Goal: Download file/media

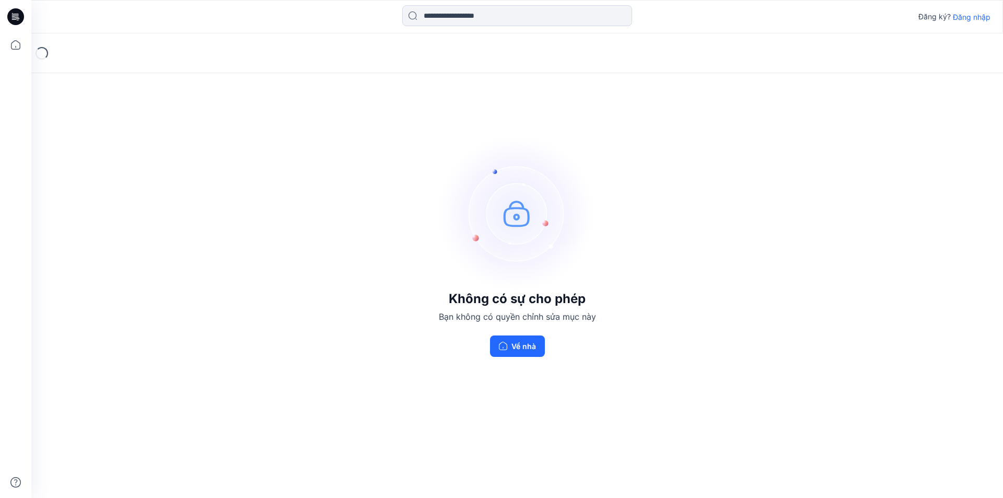
click at [976, 16] on font "Đăng nhập" at bounding box center [972, 17] width 38 height 9
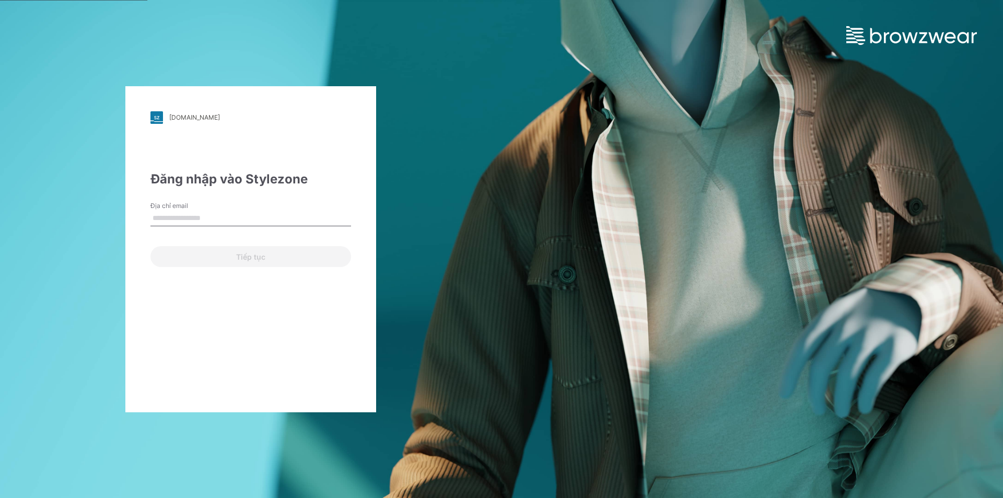
click at [264, 222] on input "Địa chỉ email" at bounding box center [250, 219] width 201 height 16
click at [181, 254] on div "Tiếp tục" at bounding box center [250, 254] width 201 height 25
click at [222, 220] on input "Địa chỉ email" at bounding box center [250, 219] width 201 height 16
type input "**********"
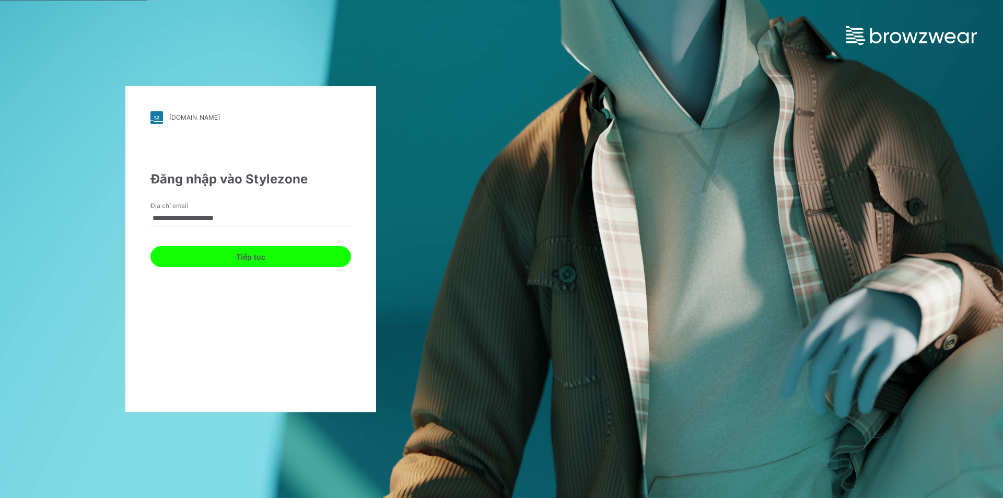
click at [183, 252] on button "Tiếp tục" at bounding box center [250, 256] width 201 height 21
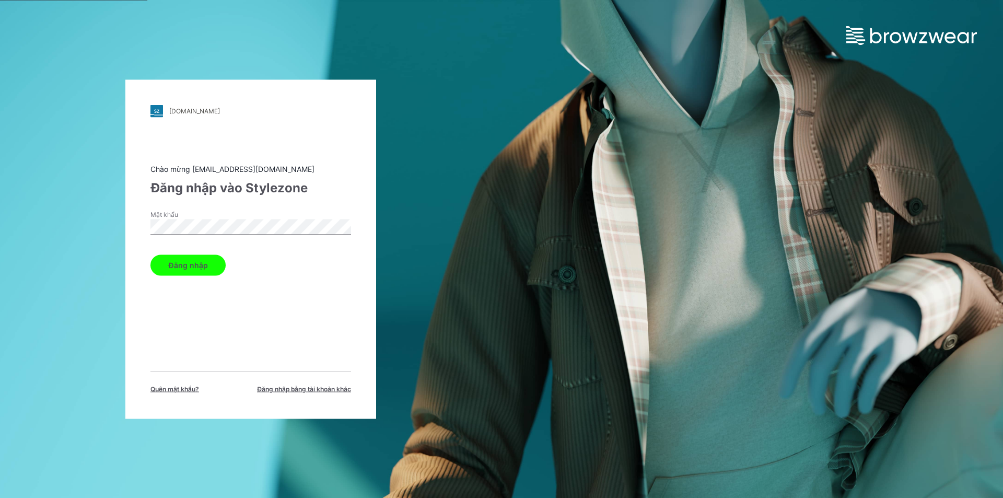
click at [187, 261] on font "Đăng nhập" at bounding box center [188, 265] width 40 height 9
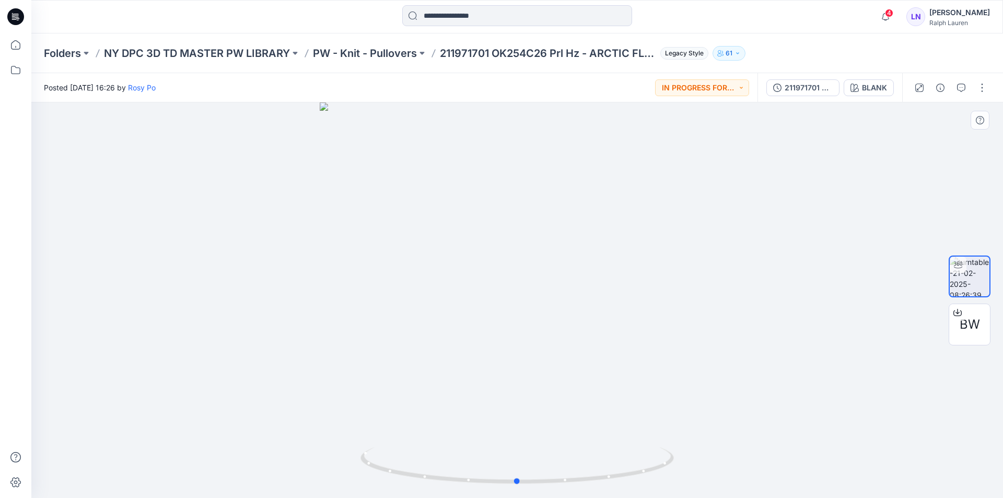
click at [799, 231] on div at bounding box center [517, 299] width 972 height 395
drag, startPoint x: 628, startPoint y: 470, endPoint x: 498, endPoint y: 456, distance: 130.3
click at [498, 456] on icon at bounding box center [518, 466] width 316 height 39
drag, startPoint x: 531, startPoint y: 366, endPoint x: 523, endPoint y: 300, distance: 66.8
click at [523, 300] on img at bounding box center [518, 264] width 468 height 468
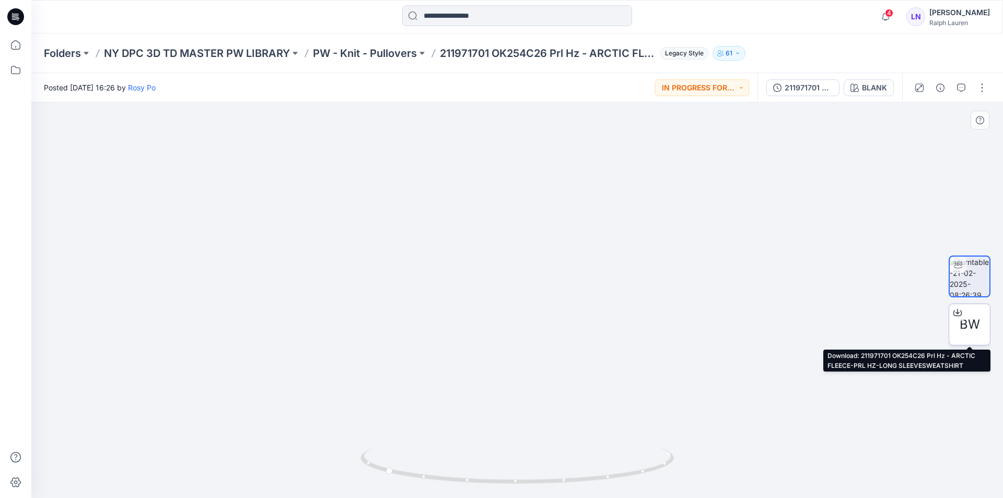
click at [958, 313] on icon at bounding box center [958, 310] width 4 height 5
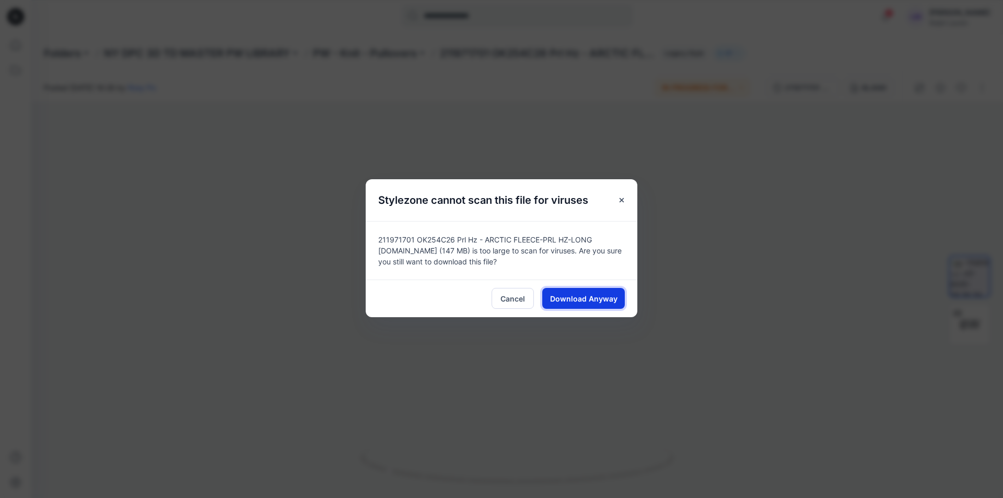
click at [569, 299] on span "Download Anyway" at bounding box center [583, 298] width 67 height 11
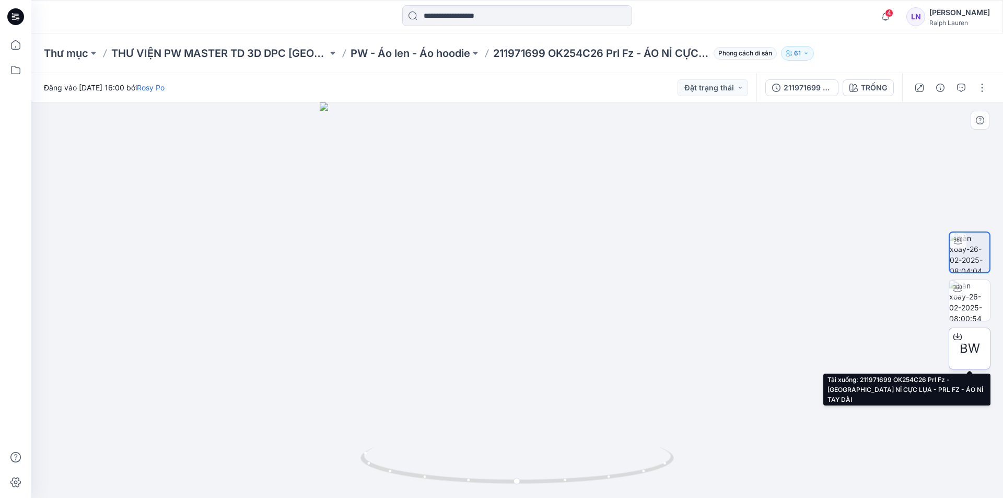
click at [958, 335] on icon at bounding box center [957, 336] width 8 height 8
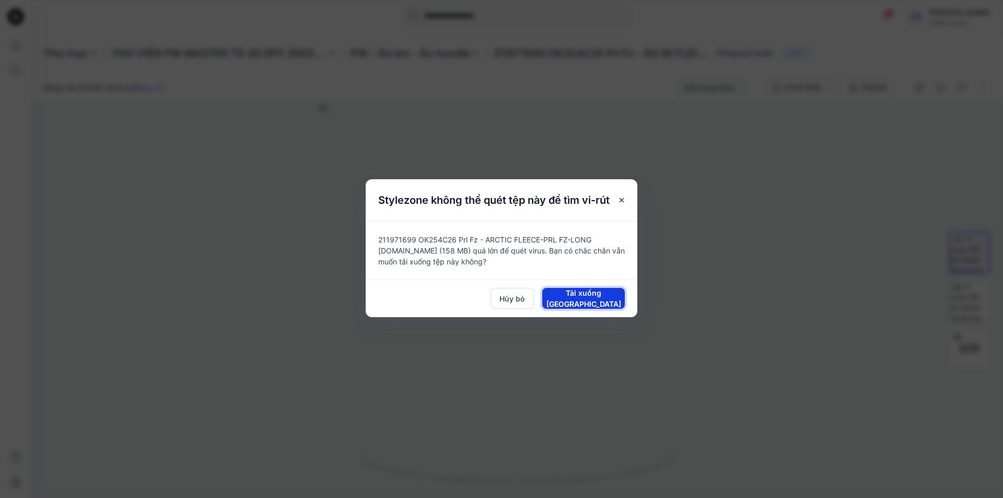
click at [577, 302] on font "Tải xuống Dù sao" at bounding box center [583, 298] width 75 height 20
